Goal: Task Accomplishment & Management: Manage account settings

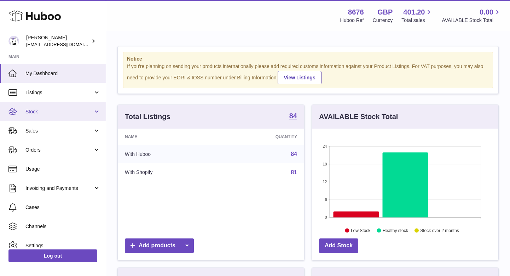
scroll to position [110, 186]
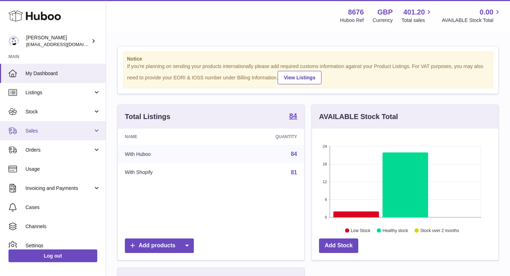
click at [56, 128] on span "Sales" at bounding box center [59, 130] width 68 height 7
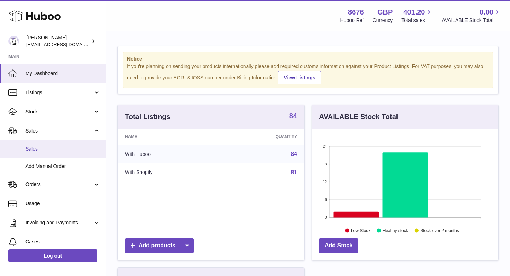
click at [44, 148] on span "Sales" at bounding box center [62, 148] width 75 height 7
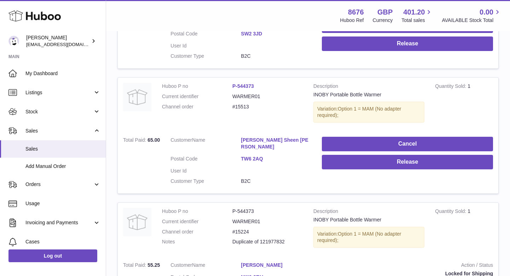
scroll to position [660, 0]
click at [253, 155] on link "TW6 2AQ" at bounding box center [276, 158] width 70 height 7
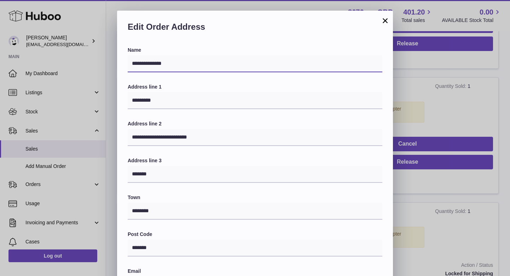
click at [218, 65] on input "**********" at bounding box center [255, 63] width 255 height 17
click at [387, 24] on button "×" at bounding box center [385, 20] width 8 height 8
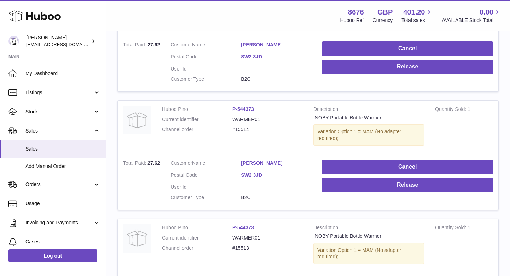
scroll to position [514, 0]
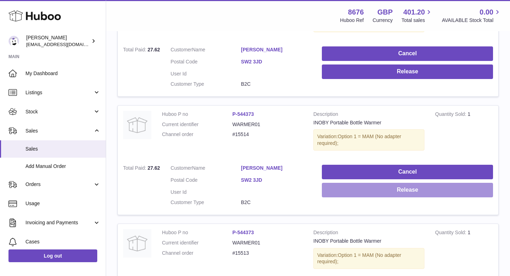
click at [360, 183] on button "Release" at bounding box center [407, 190] width 171 height 15
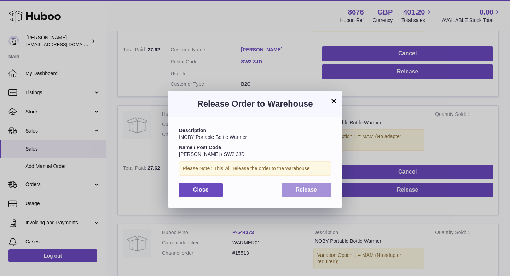
click at [312, 192] on button "Release" at bounding box center [307, 190] width 50 height 15
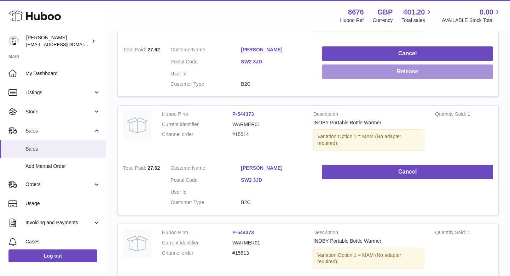
click at [384, 65] on button "Release" at bounding box center [407, 71] width 171 height 15
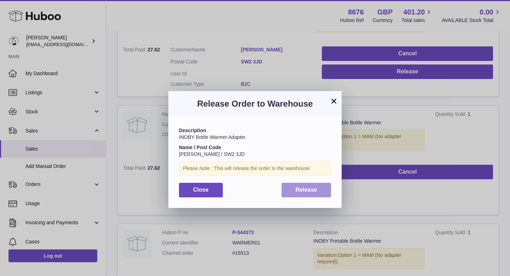
click at [300, 191] on span "Release" at bounding box center [307, 189] width 22 height 6
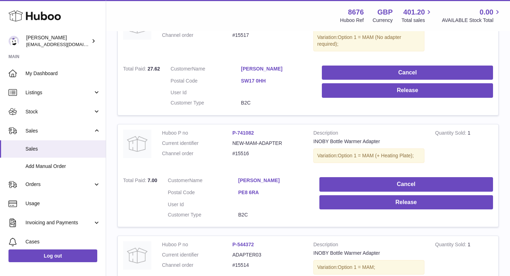
scroll to position [273, 0]
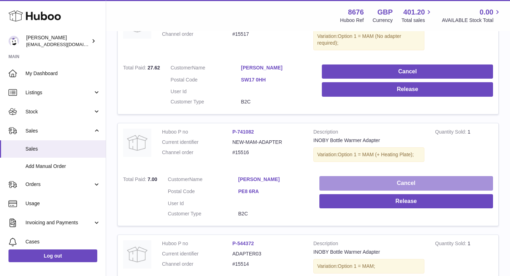
click at [382, 179] on button "Cancel" at bounding box center [406, 183] width 174 height 15
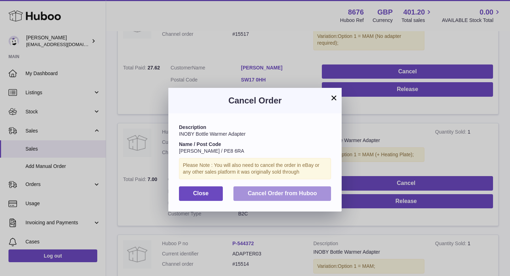
click at [297, 190] on span "Cancel Order from Huboo" at bounding box center [282, 193] width 69 height 6
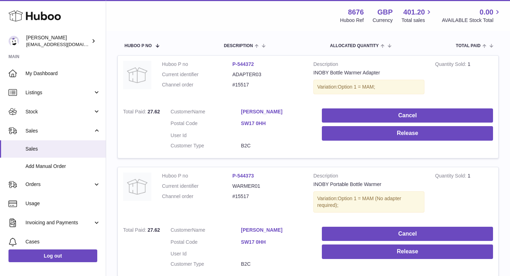
scroll to position [138, 0]
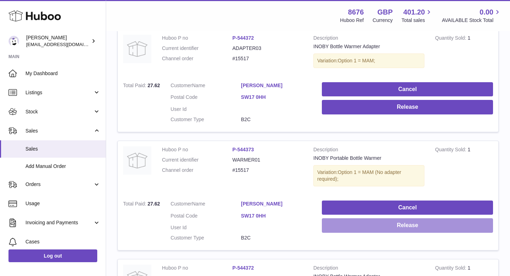
click at [380, 218] on button "Release" at bounding box center [407, 225] width 171 height 15
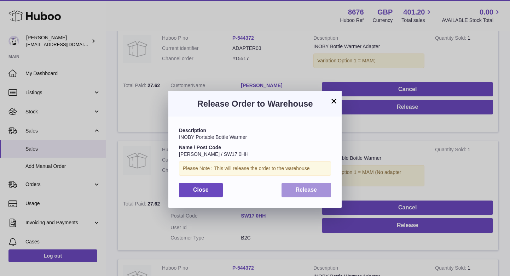
click at [299, 192] on button "Release" at bounding box center [307, 190] width 50 height 15
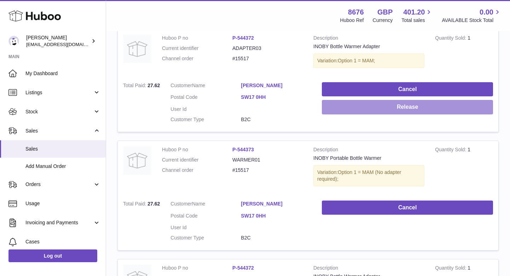
click at [381, 106] on button "Release" at bounding box center [407, 107] width 171 height 15
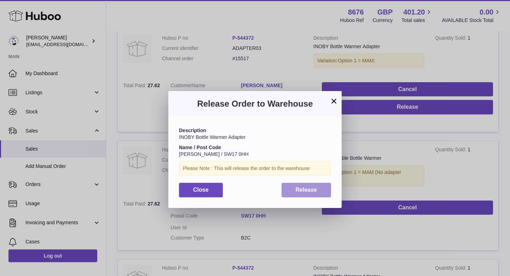
click at [297, 191] on span "Release" at bounding box center [307, 189] width 22 height 6
